Goal: Task Accomplishment & Management: Manage account settings

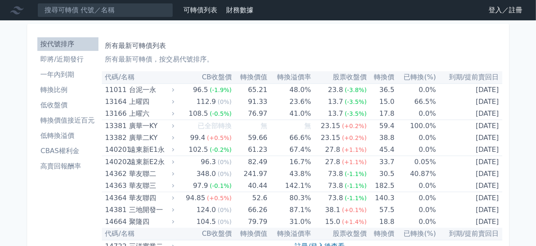
click at [516, 11] on link "登入／註冊" at bounding box center [506, 10] width 48 height 14
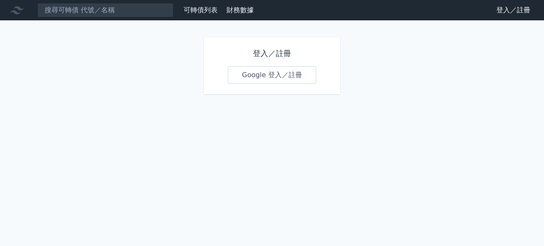
click at [283, 73] on link "Google 登入／註冊" at bounding box center [272, 75] width 88 height 18
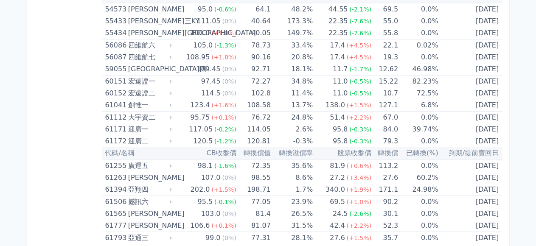
scroll to position [3355, 0]
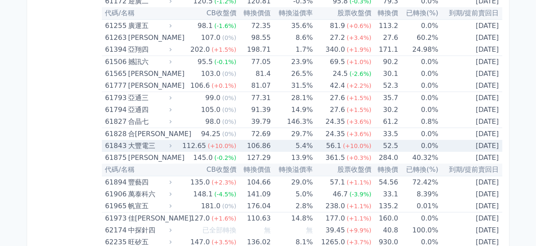
click at [213, 143] on span "(+10.0%)" at bounding box center [222, 146] width 28 height 7
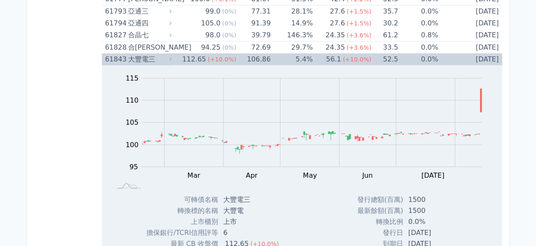
scroll to position [3482, 0]
